Goal: Find specific page/section: Find specific page/section

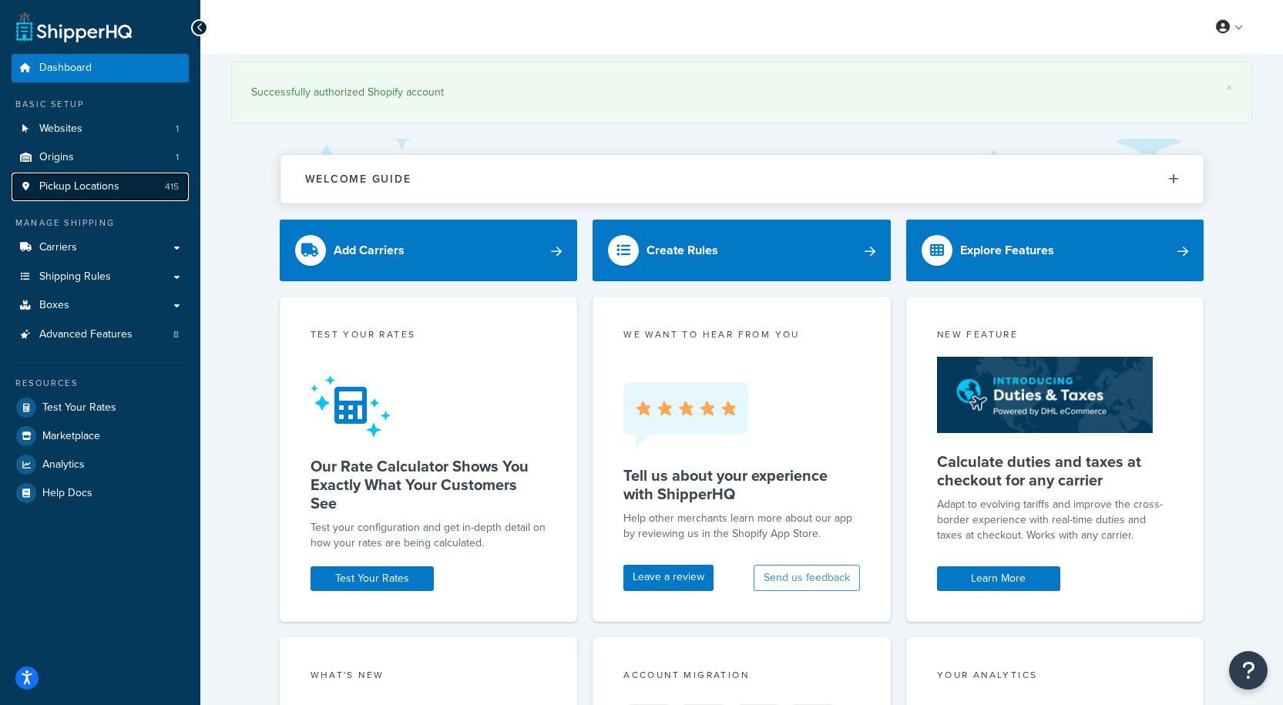
click at [54, 183] on span "Pickup Locations" at bounding box center [79, 186] width 80 height 13
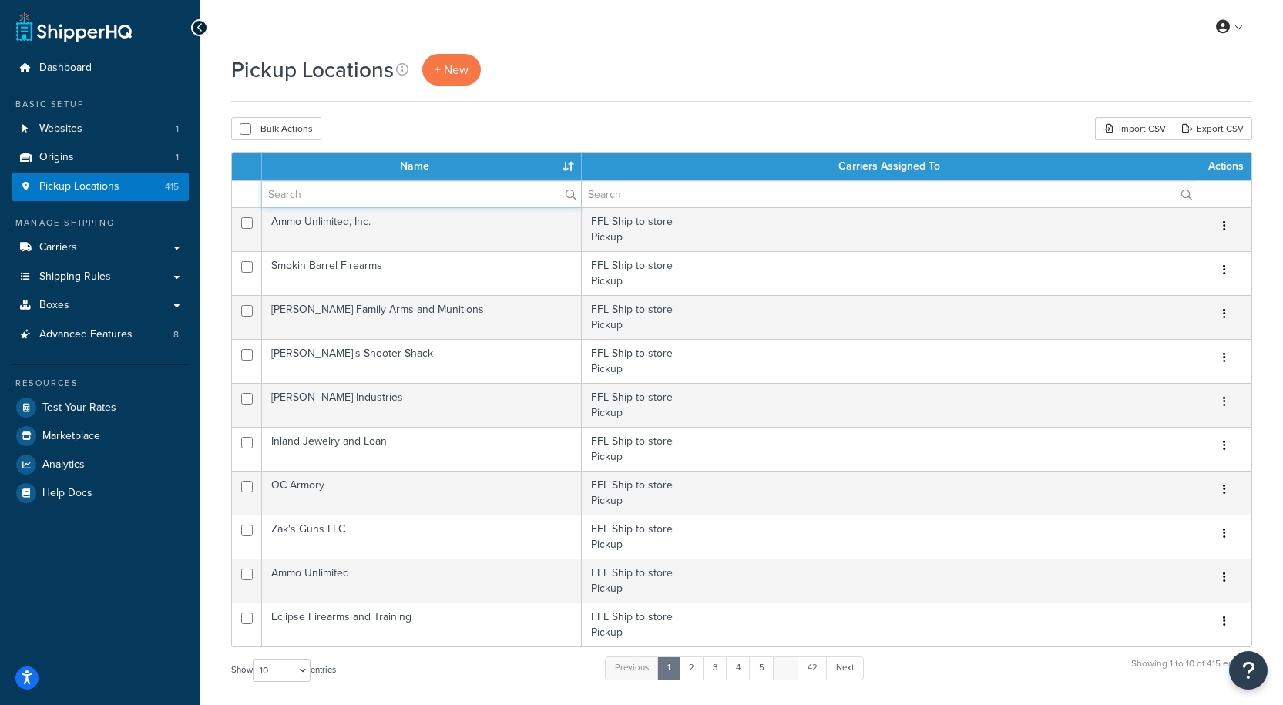
click at [336, 193] on input "text" at bounding box center [421, 194] width 319 height 26
paste input "Campsite sport"
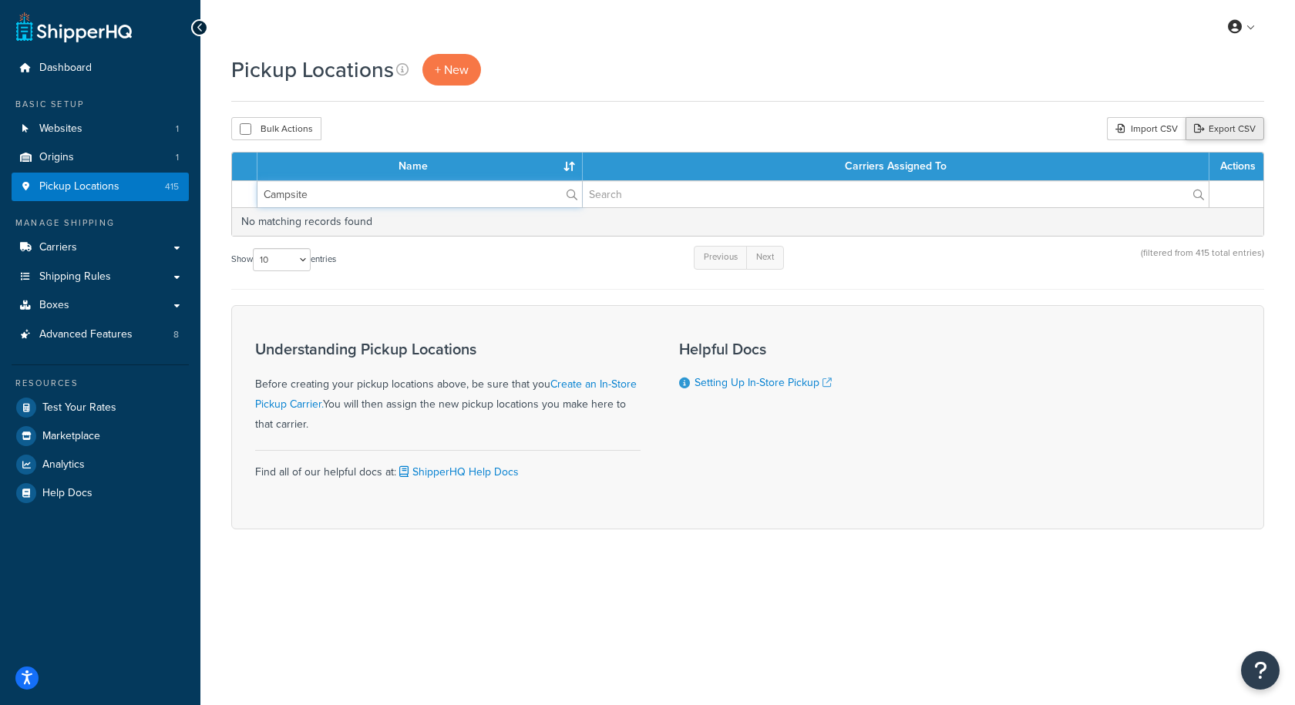
type input "Campsite"
